Goal: Communication & Community: Answer question/provide support

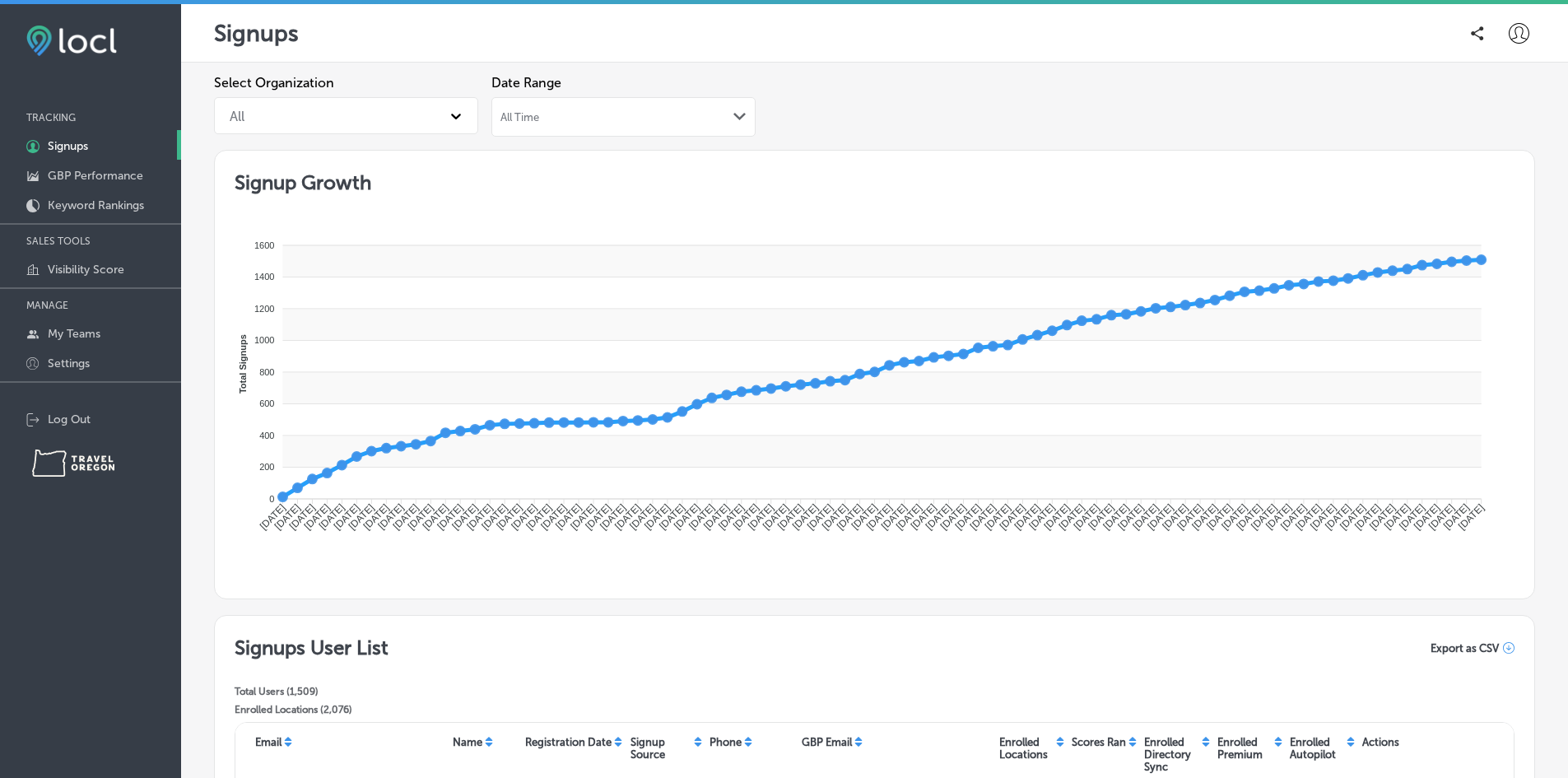
click at [1509, 36] on icon at bounding box center [1519, 33] width 21 height 21
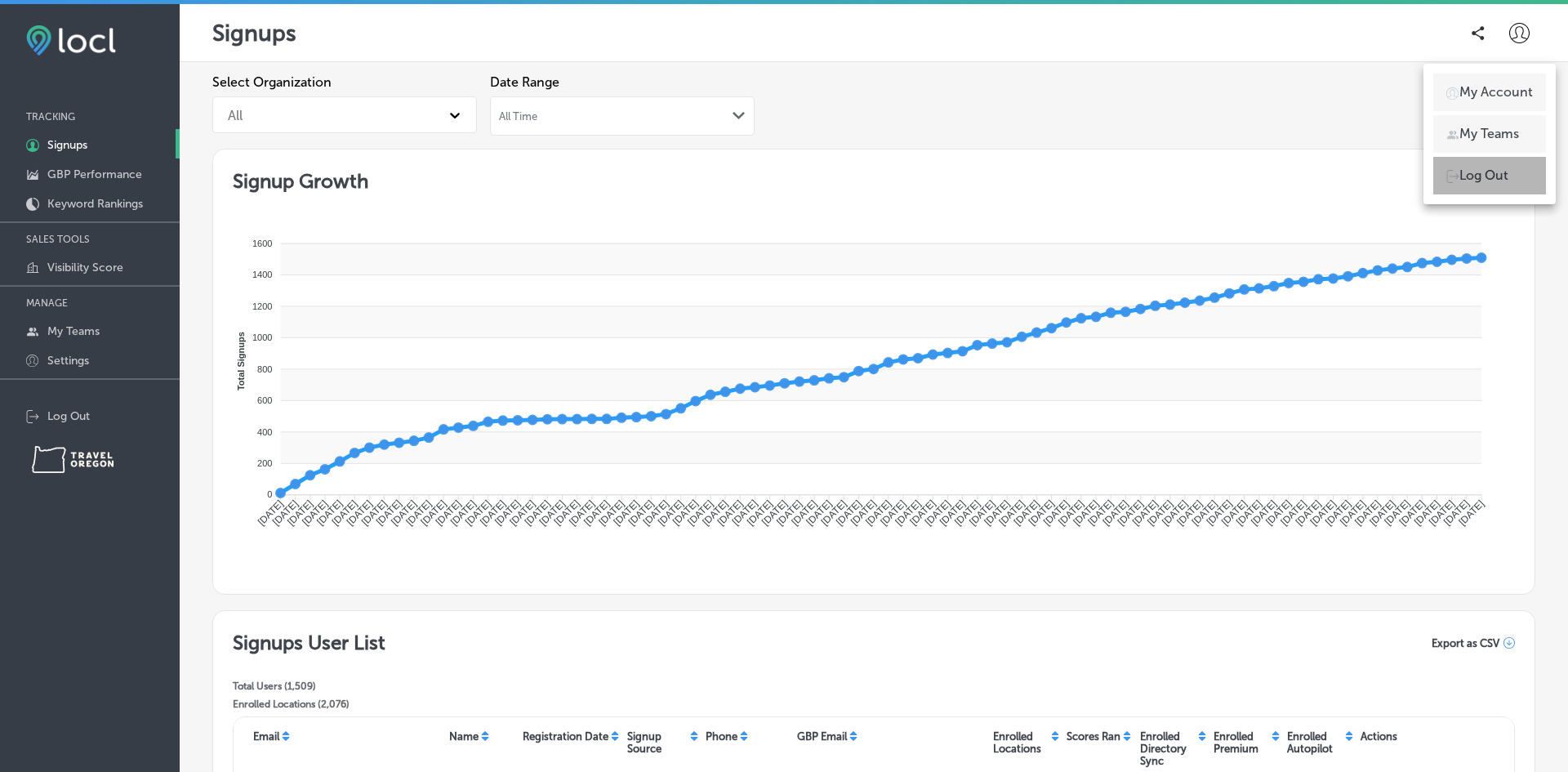
click at [1467, 183] on p "Log Out" at bounding box center [1484, 175] width 49 height 20
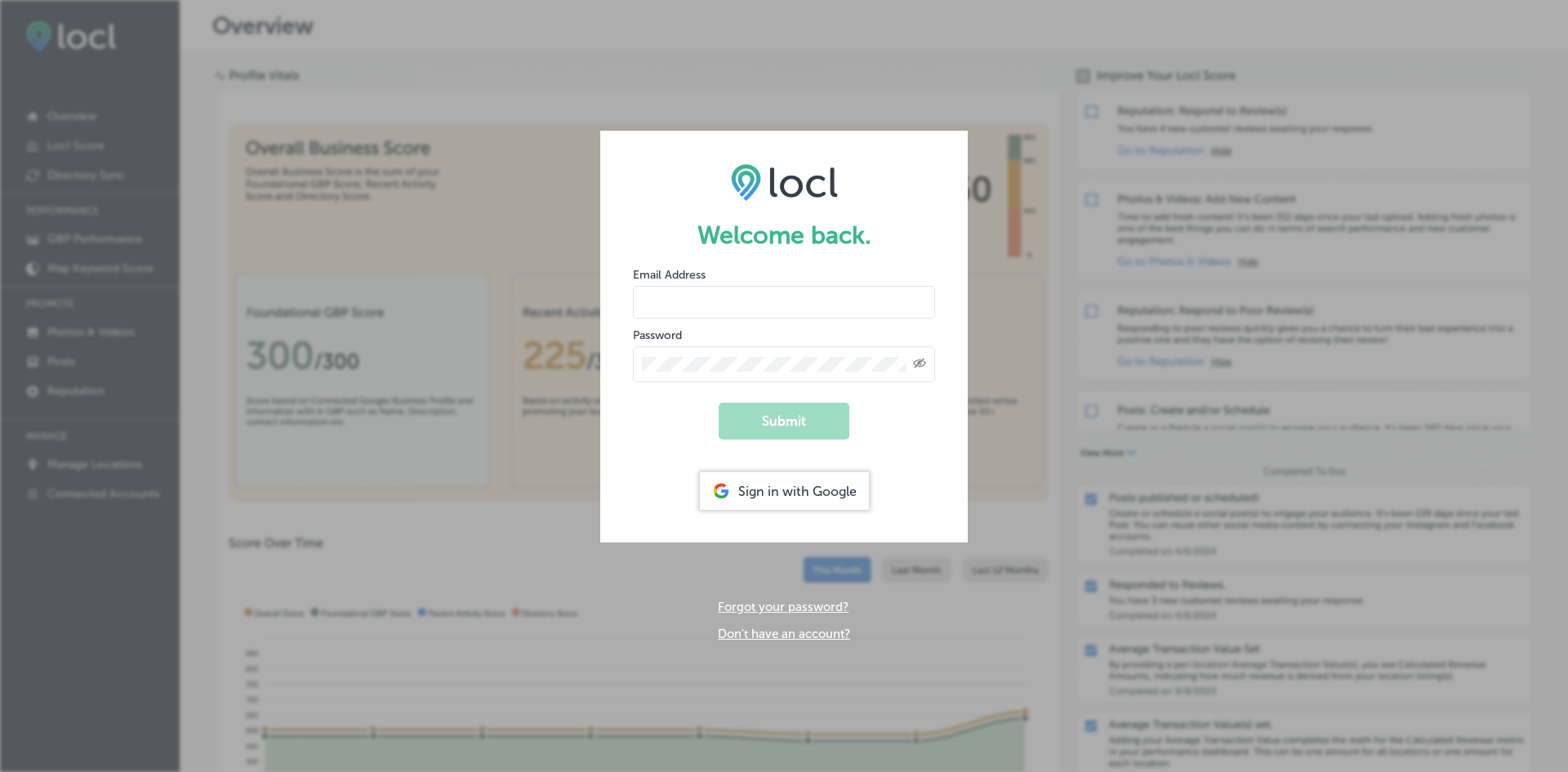
click at [775, 298] on input "email" at bounding box center [784, 302] width 302 height 33
type input "[PERSON_NAME][EMAIL_ADDRESS][DOMAIN_NAME]"
click at [719, 402] on button "Submit" at bounding box center [784, 420] width 130 height 37
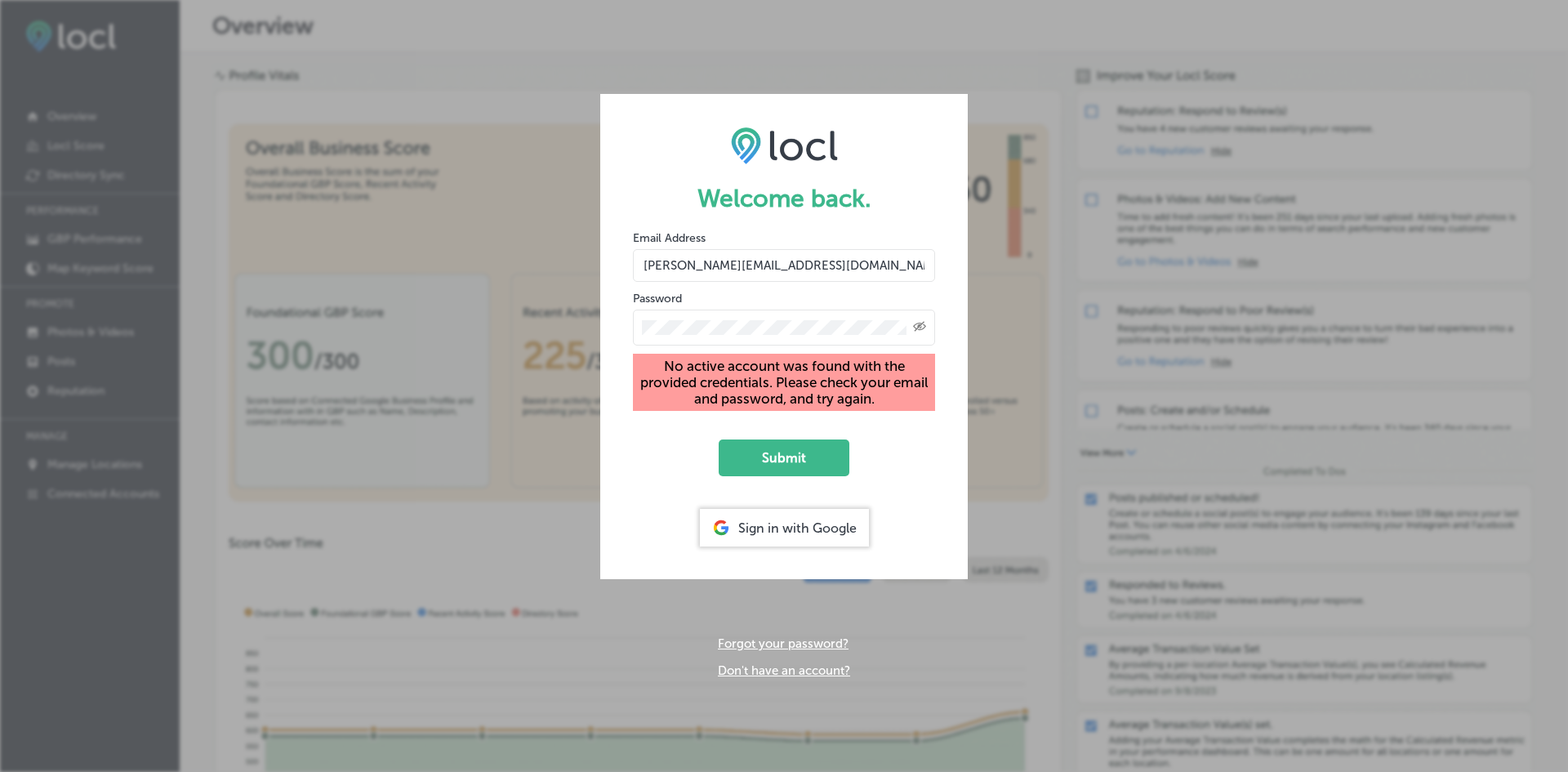
click at [607, 322] on form "Welcome back. Email Address [PERSON_NAME][EMAIL_ADDRESS][DOMAIN_NAME] Password …" at bounding box center [784, 337] width 367 height 485
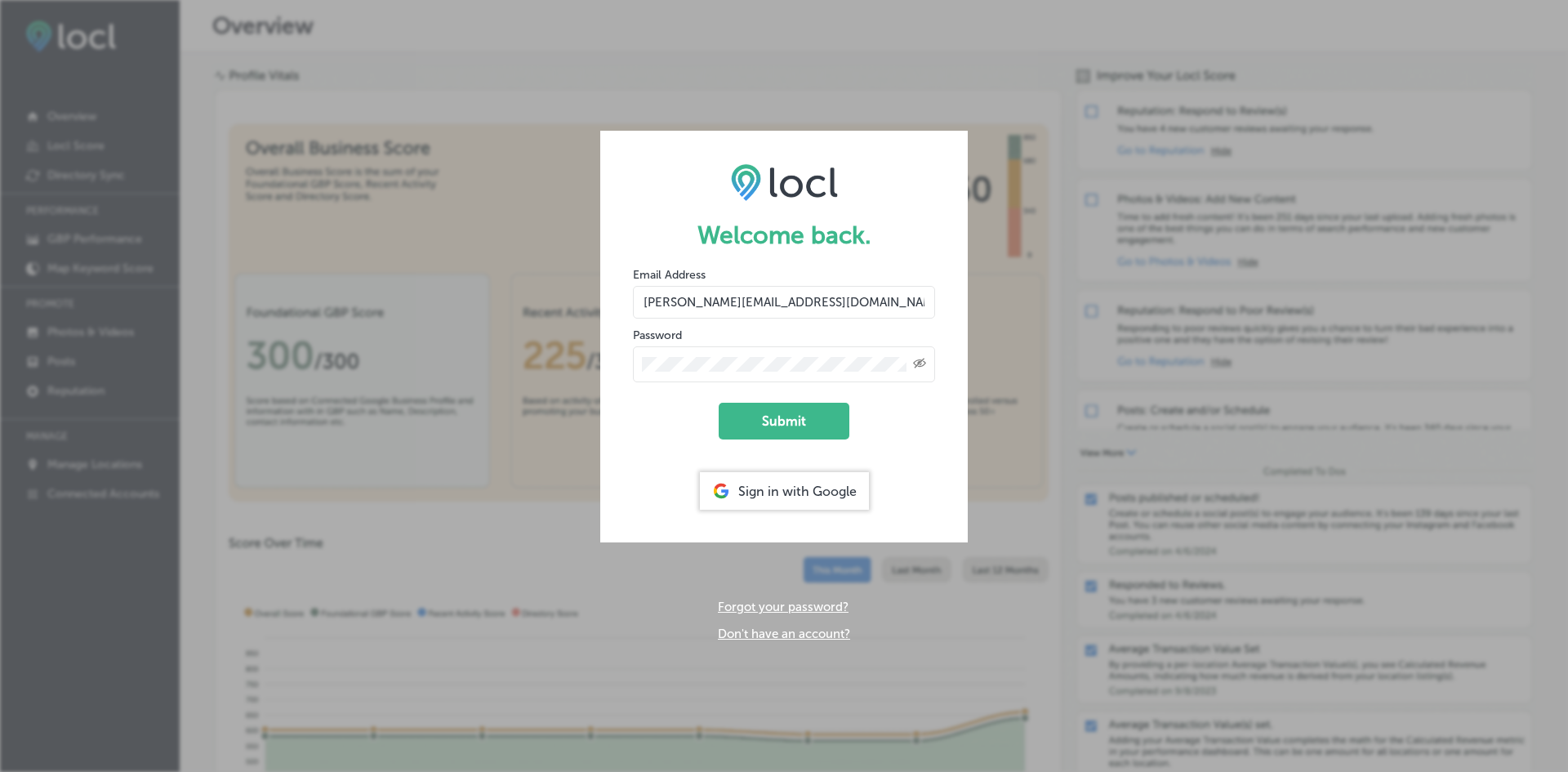
click at [719, 402] on button "Submit" at bounding box center [784, 420] width 130 height 37
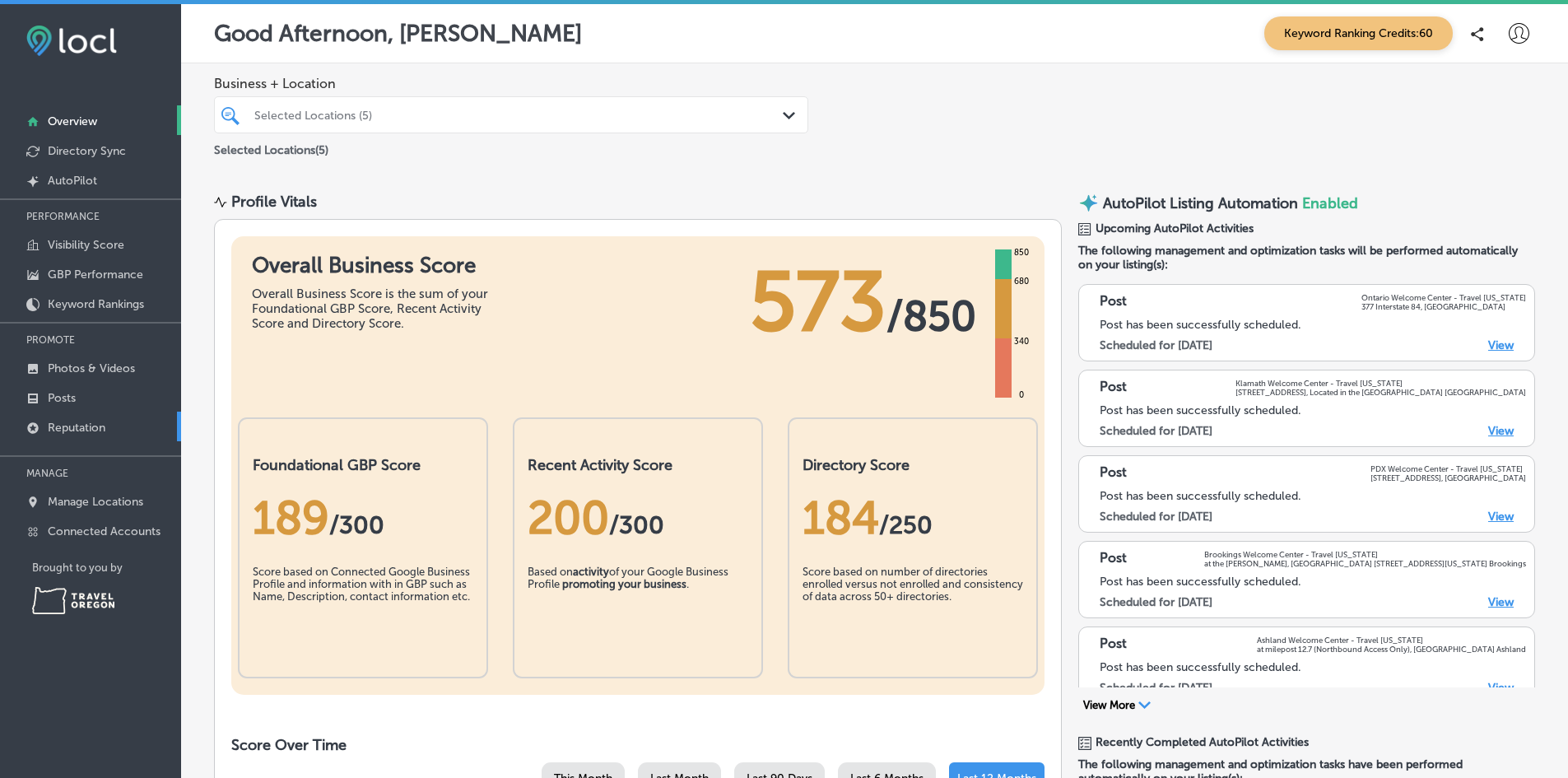
click at [90, 429] on p "Reputation" at bounding box center [77, 427] width 58 height 14
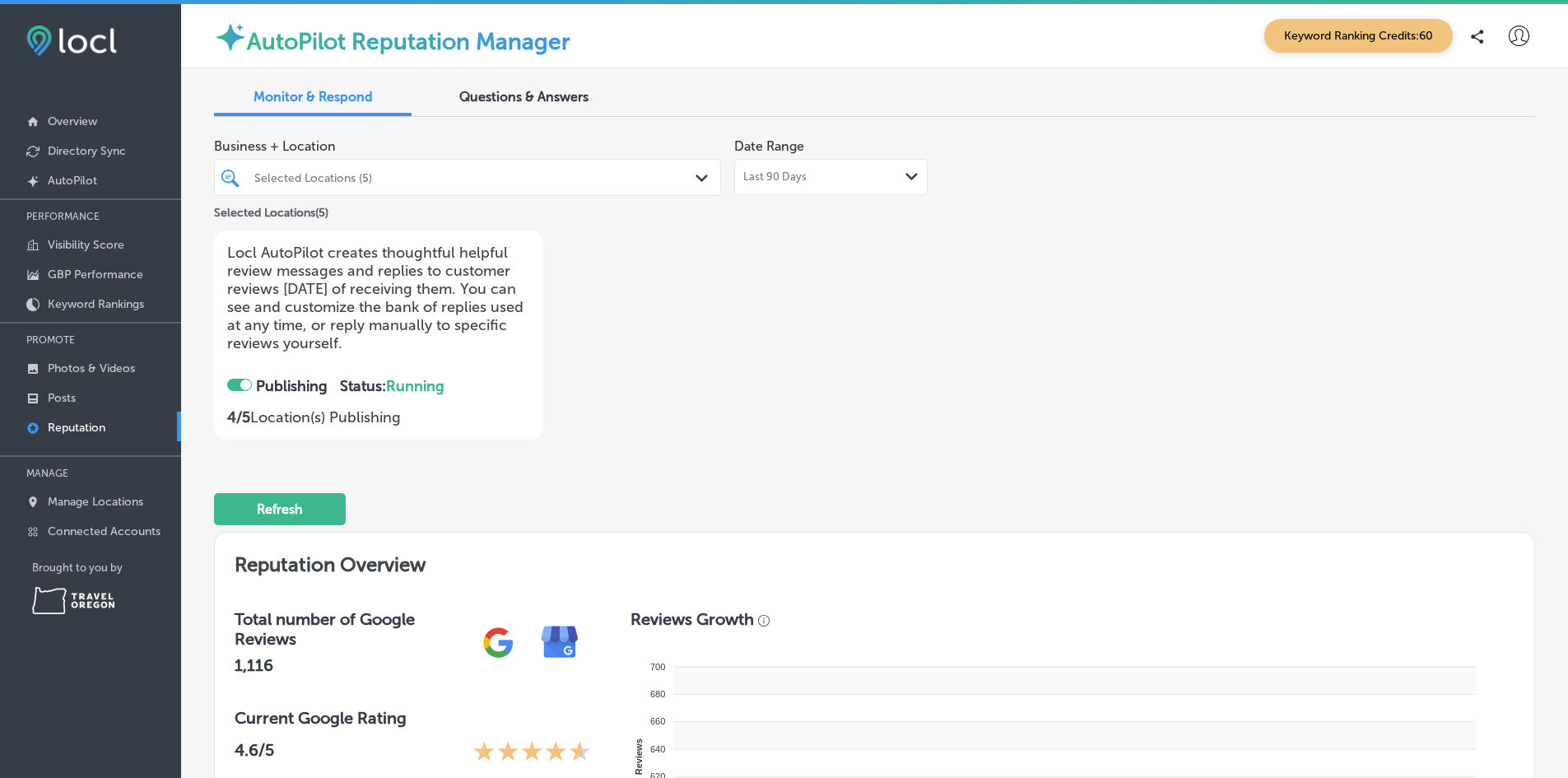
checkbox input "true"
click at [531, 99] on span "Questions & Answers" at bounding box center [524, 97] width 129 height 16
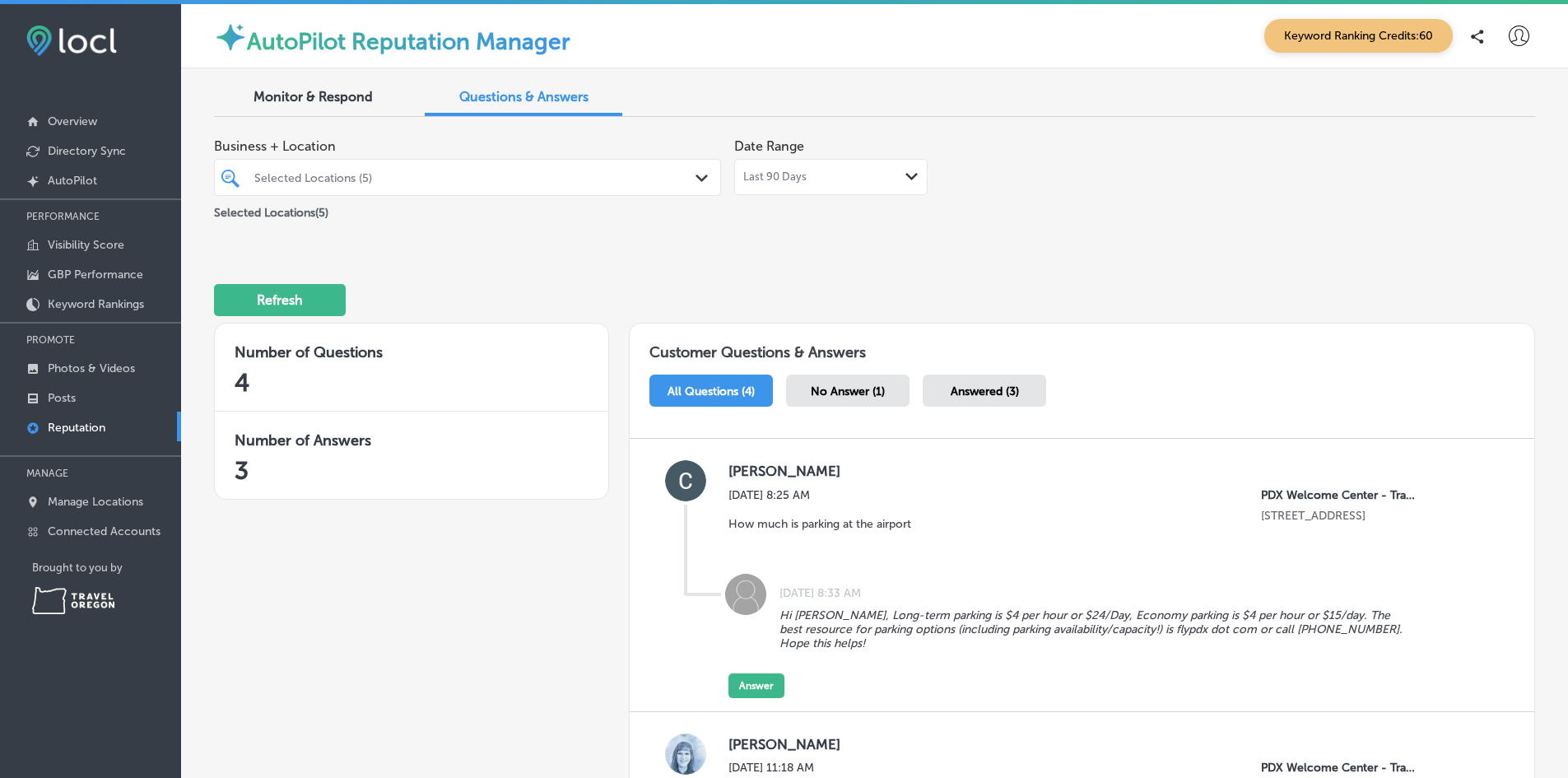
click at [297, 98] on span "Monitor & Respond" at bounding box center [313, 97] width 119 height 16
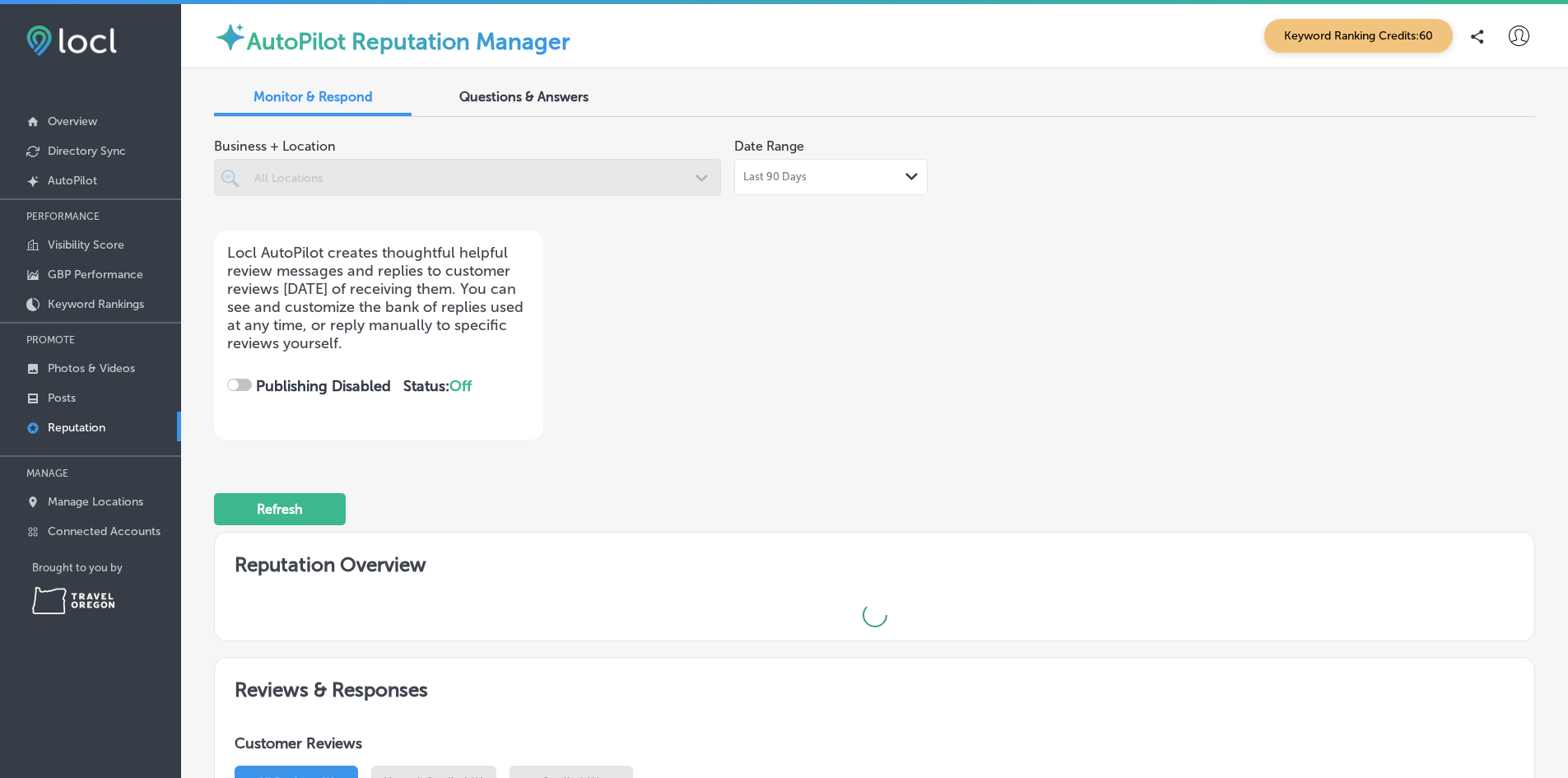
checkbox input "true"
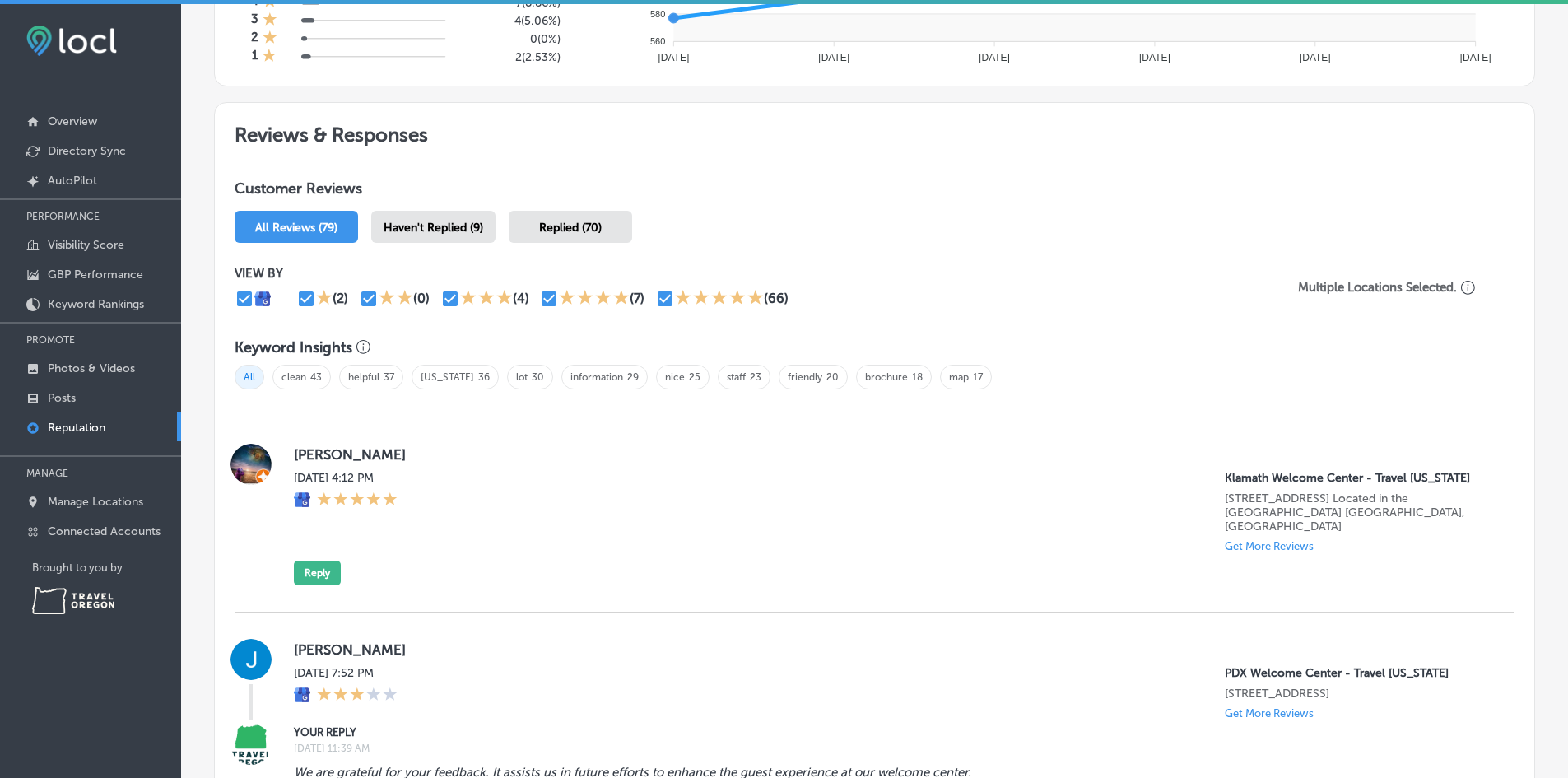
scroll to position [823, 0]
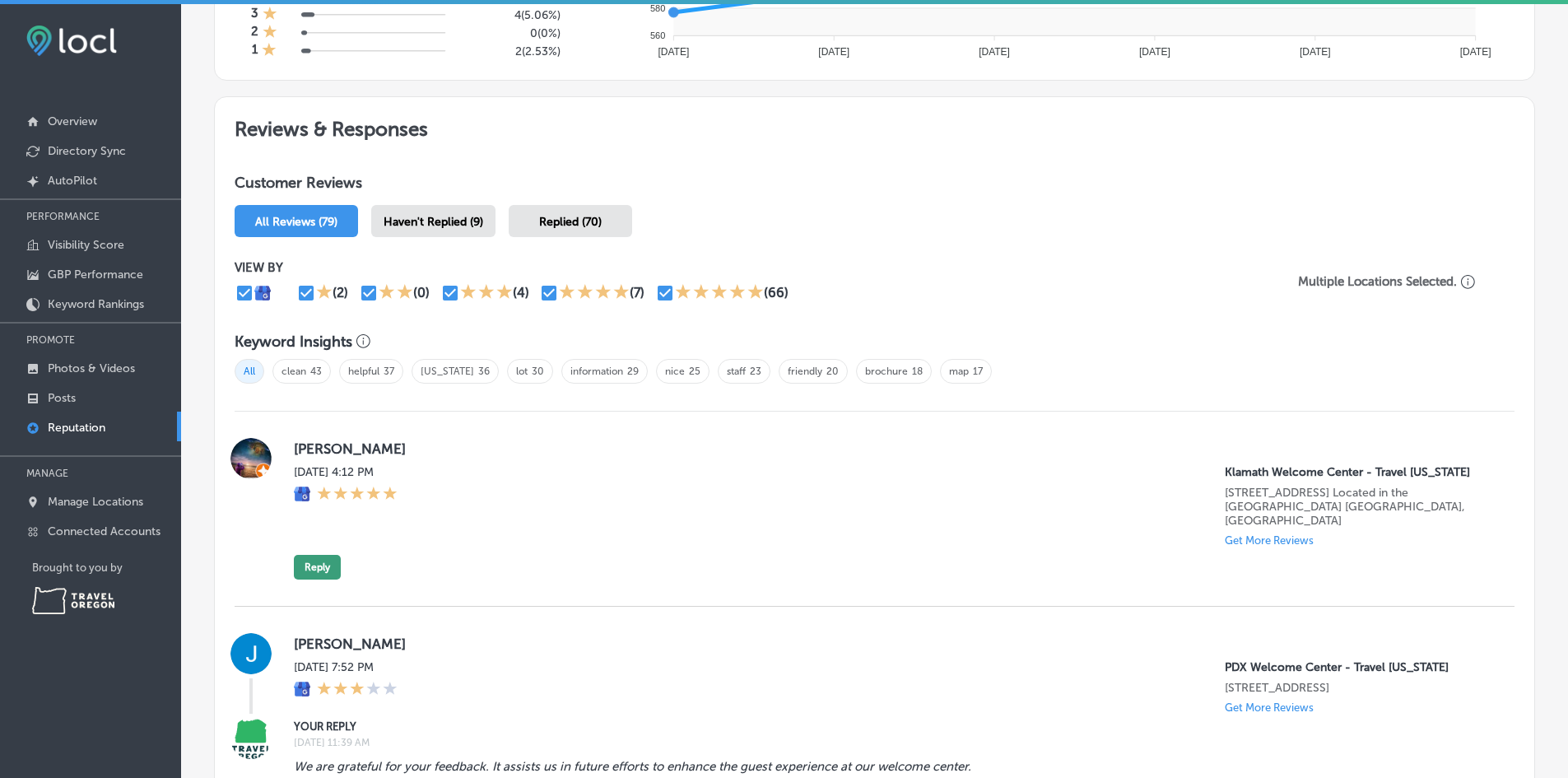
click at [326, 558] on button "Reply" at bounding box center [317, 567] width 47 height 25
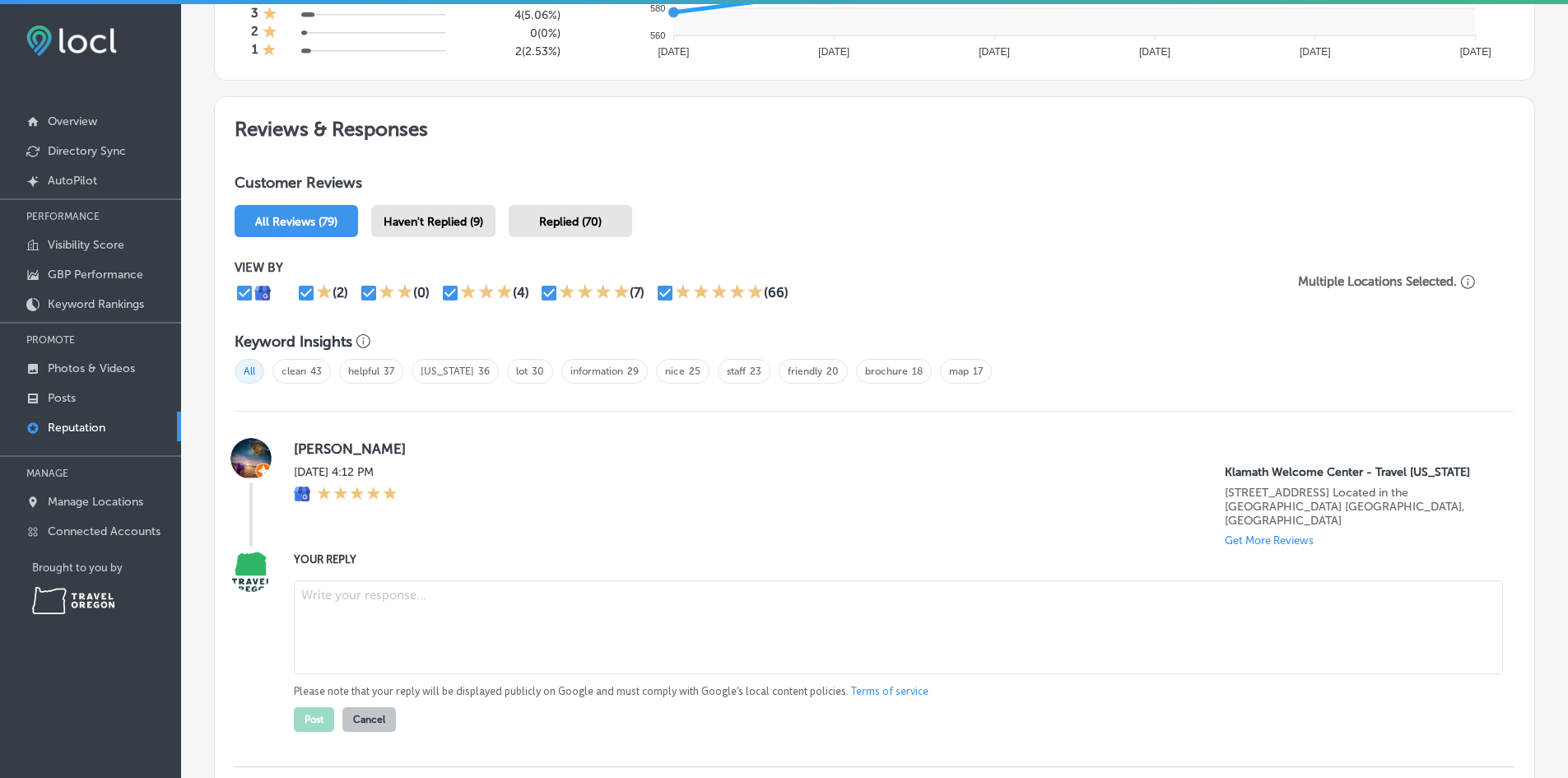
drag, startPoint x: 653, startPoint y: 614, endPoint x: 659, endPoint y: 602, distance: 13.4
click at [656, 610] on textarea at bounding box center [899, 628] width 1209 height 94
type textarea "Thanks for the five stars, [PERSON_NAME]!"
click at [324, 709] on button "Post" at bounding box center [314, 719] width 40 height 25
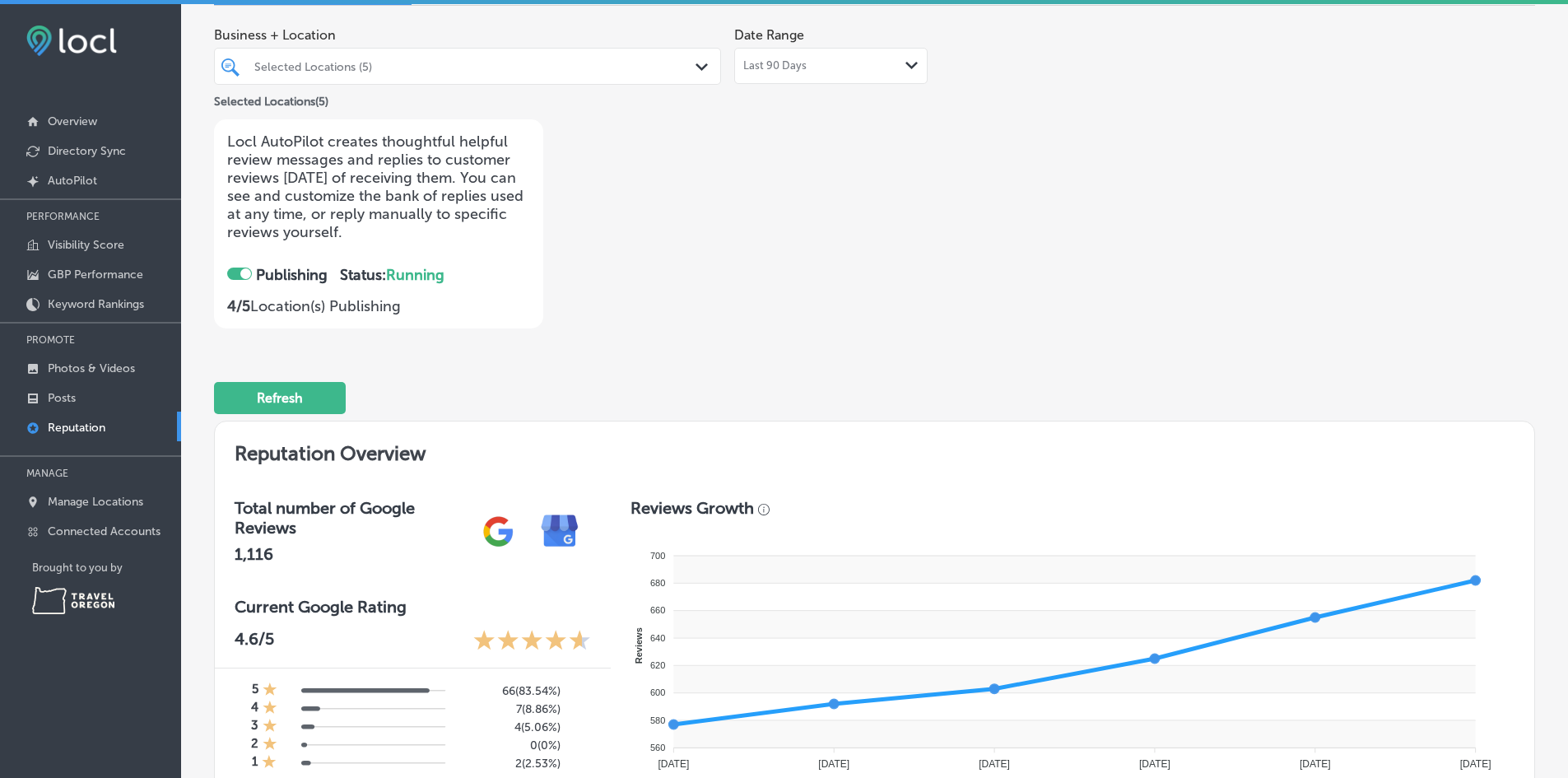
scroll to position [0, 0]
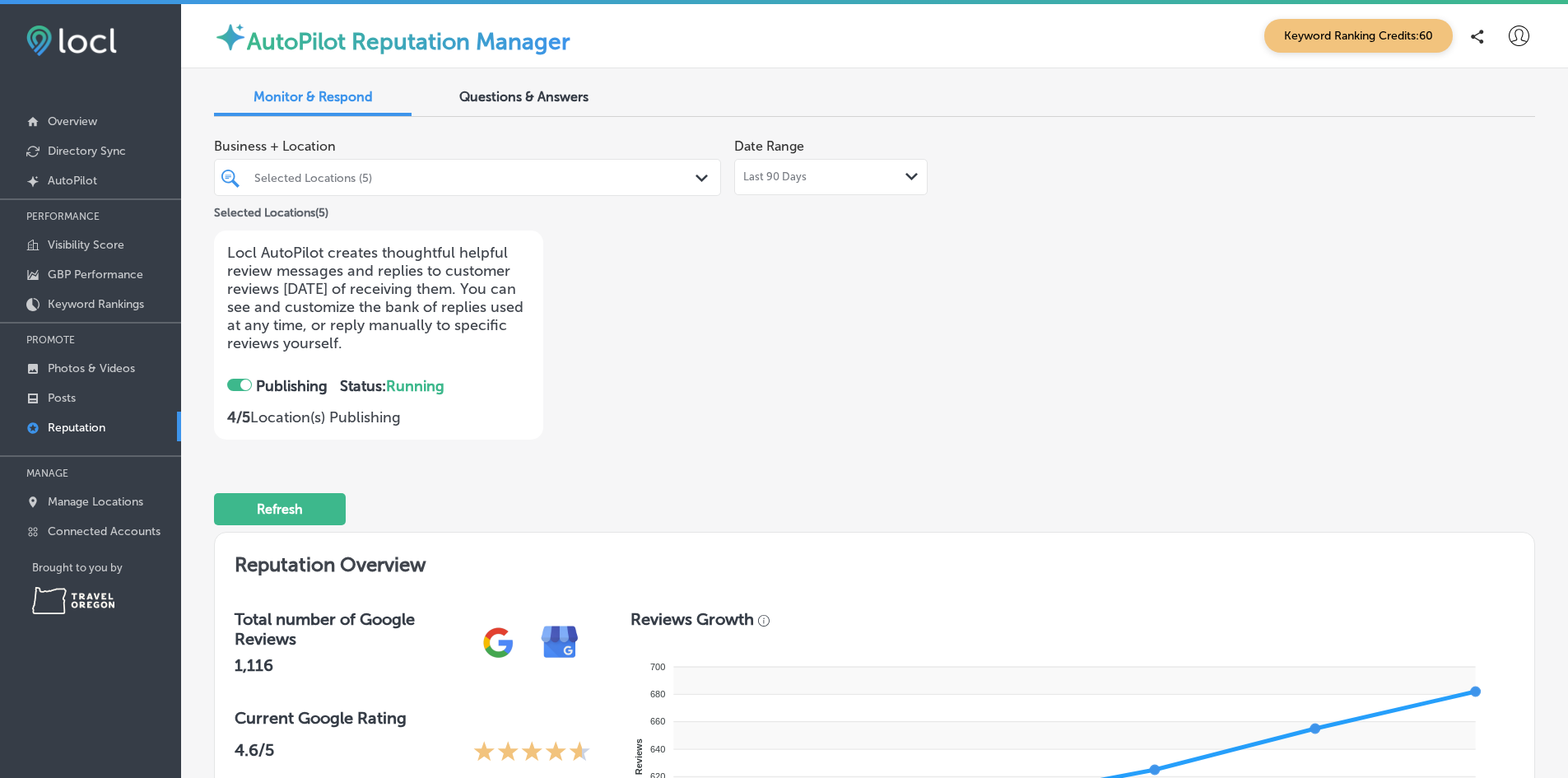
click at [1380, 381] on div "Business + Location Selected Locations (5) Path Created with Sketch. Selected L…" at bounding box center [874, 284] width 1321 height 310
